Goal: Task Accomplishment & Management: Manage account settings

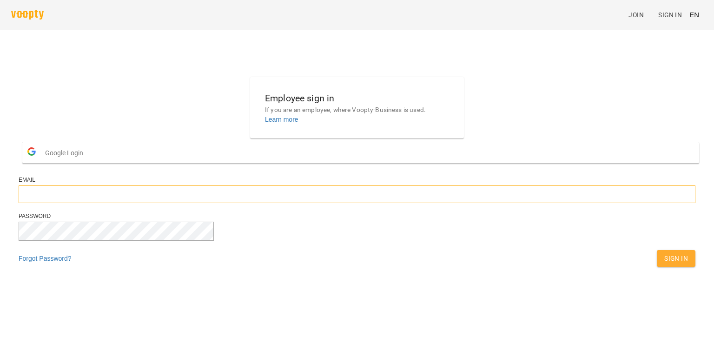
type input "**********"
click at [664, 264] on span "Sign In" at bounding box center [676, 258] width 24 height 11
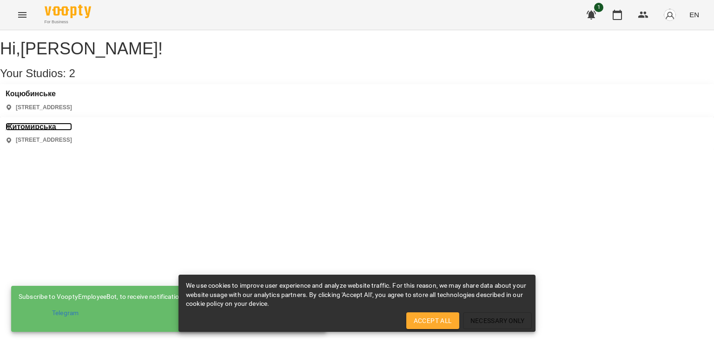
click at [72, 123] on h3 "Житомирська" at bounding box center [39, 127] width 66 height 8
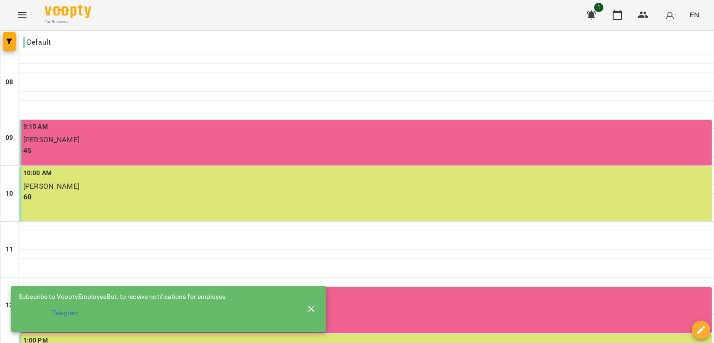
scroll to position [19, 0]
click at [173, 191] on p "60" at bounding box center [366, 196] width 686 height 11
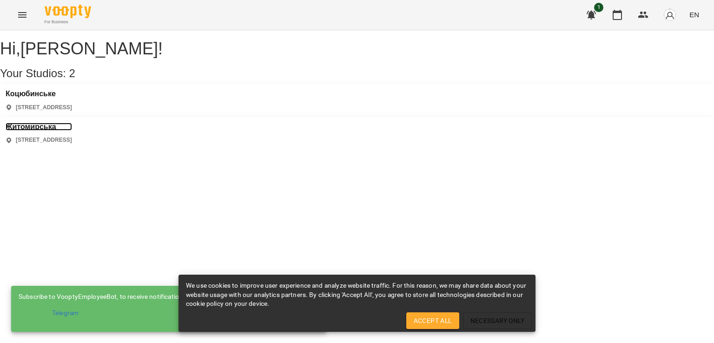
click at [72, 123] on h3 "Житомирська" at bounding box center [39, 127] width 66 height 8
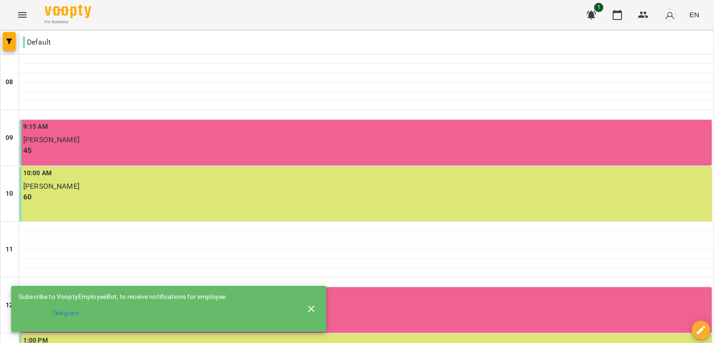
scroll to position [498, 0]
click at [310, 303] on icon "button" at bounding box center [311, 308] width 11 height 11
